Goal: Information Seeking & Learning: Find specific fact

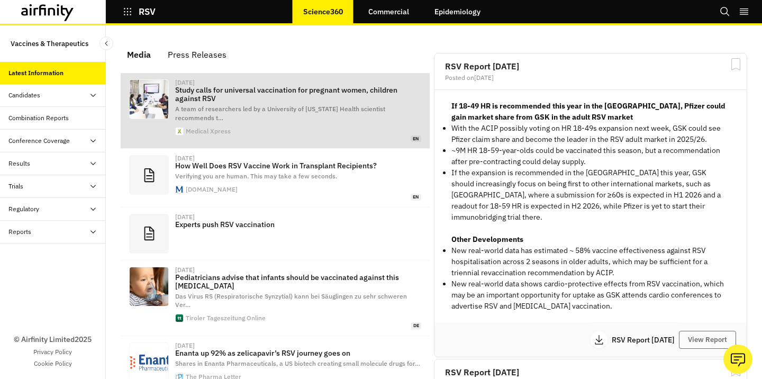
scroll to position [711, 317]
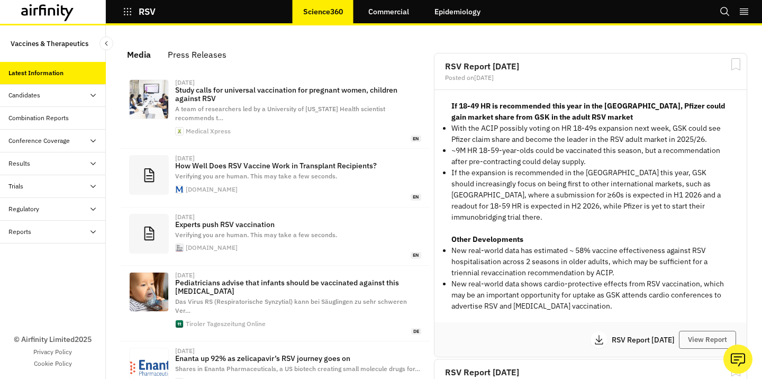
click at [31, 186] on div "Trials" at bounding box center [56, 186] width 97 height 10
click at [31, 207] on div "All Data" at bounding box center [28, 209] width 22 height 10
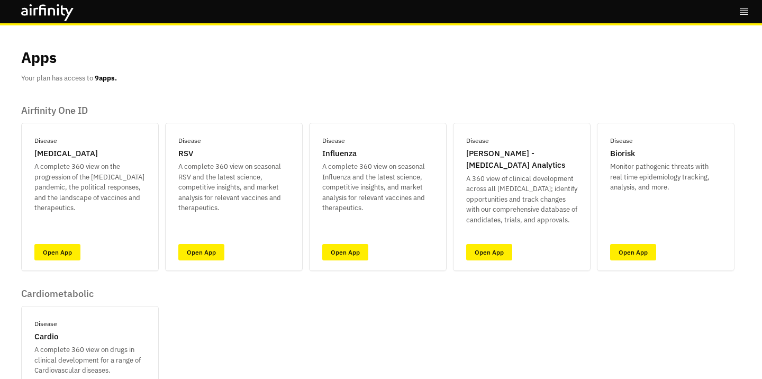
click at [304, 140] on div "Disease [MEDICAL_DATA] A complete 360 view on the progression of the [MEDICAL_D…" at bounding box center [377, 197] width 713 height 148
click at [487, 252] on link "Open App" at bounding box center [489, 252] width 46 height 16
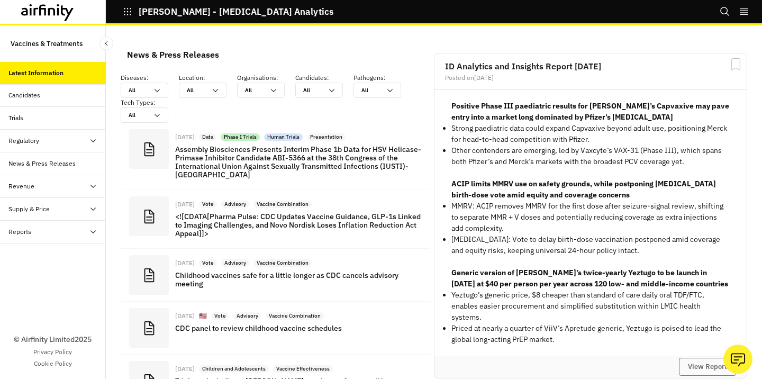
scroll to position [882, 317]
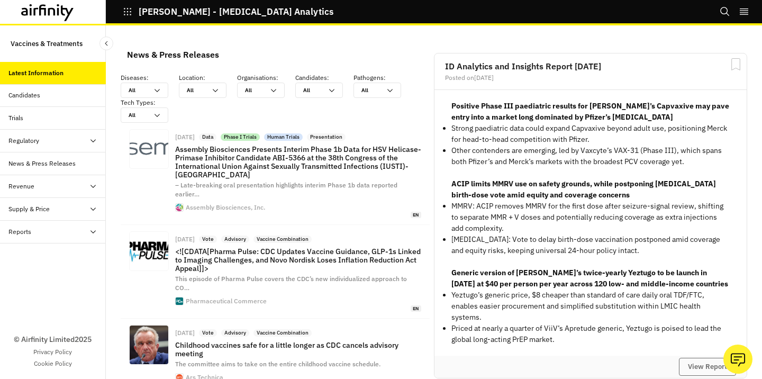
click at [48, 118] on div "Trials" at bounding box center [56, 118] width 97 height 10
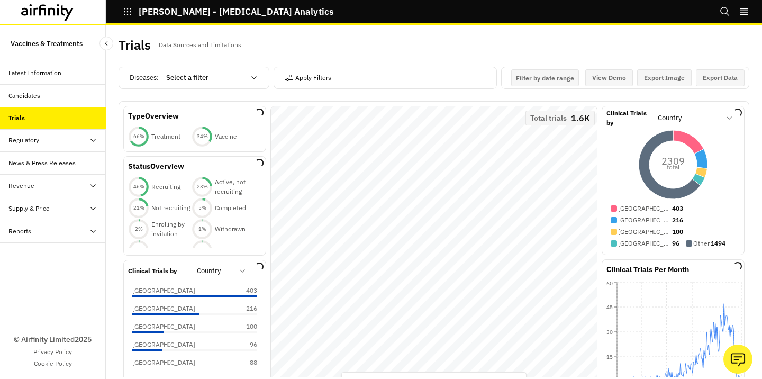
click at [113, 114] on div "Trials Data Sources and Limitations Diseases : Select a filter Apply Filters Fi…" at bounding box center [434, 201] width 656 height 353
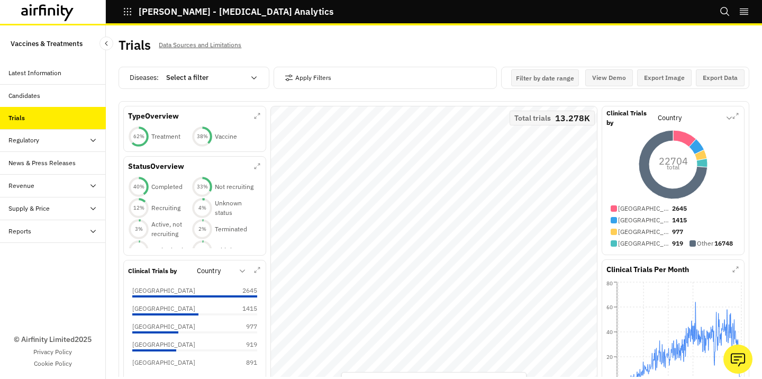
click at [188, 81] on div at bounding box center [205, 77] width 78 height 13
click at [338, 72] on div "Apply Filters" at bounding box center [384, 78] width 223 height 22
click at [337, 81] on div "Apply Filters" at bounding box center [384, 78] width 223 height 22
click at [308, 79] on button "Apply Filters" at bounding box center [308, 77] width 47 height 17
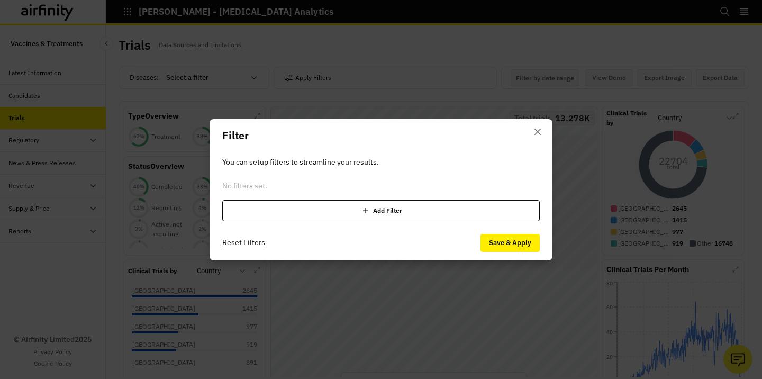
click at [332, 204] on div "Add Filter" at bounding box center [380, 210] width 317 height 21
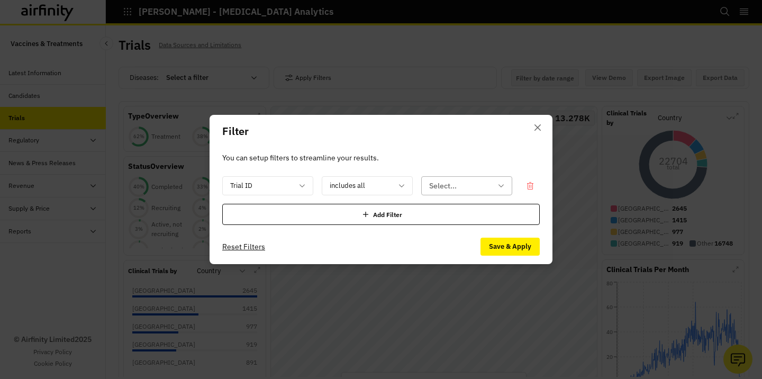
click at [457, 181] on div at bounding box center [460, 185] width 62 height 13
paste input "EUCTR2009-016789-10-NL"
type input "EUCTR2009-016789-10-NL"
click at [538, 128] on icon "Close" at bounding box center [537, 127] width 6 height 6
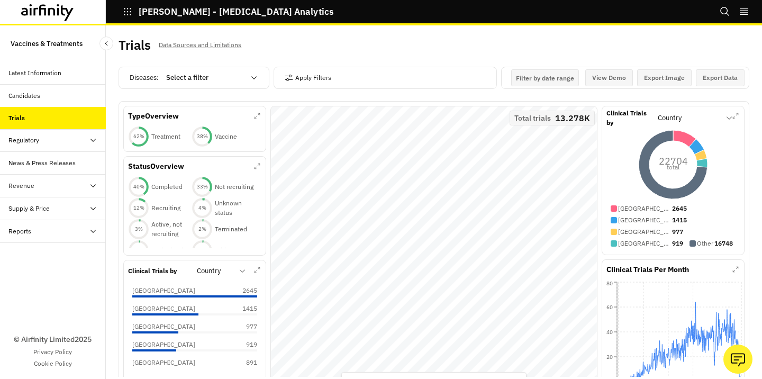
scroll to position [0, 0]
